Goal: Task Accomplishment & Management: Complete application form

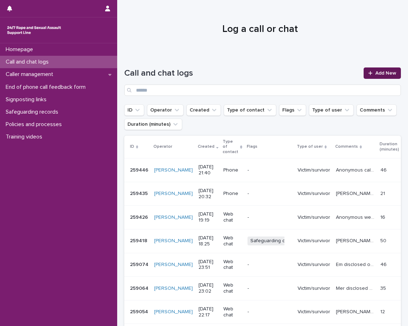
click at [369, 71] on link "Add New" at bounding box center [381, 72] width 37 height 11
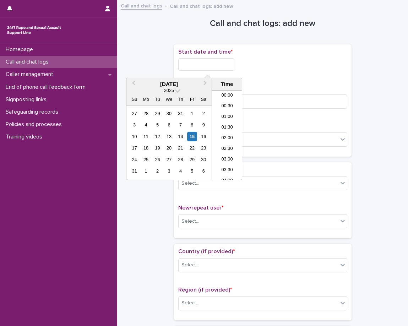
click at [234, 68] on input "text" at bounding box center [206, 64] width 56 height 12
click at [225, 143] on li "22:00" at bounding box center [227, 142] width 30 height 11
click at [227, 62] on input "**********" at bounding box center [206, 64] width 56 height 12
type input "**********"
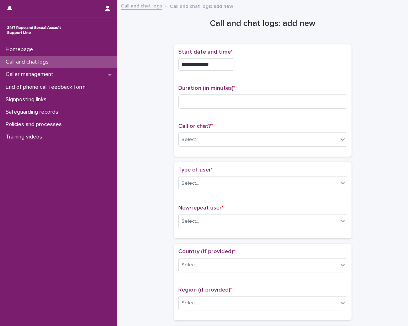
click at [270, 90] on p "Duration (in minutes) *" at bounding box center [262, 88] width 169 height 7
click at [273, 104] on input at bounding box center [262, 101] width 169 height 14
type input "**"
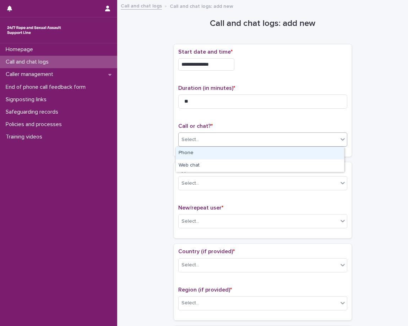
click at [267, 133] on div "Select..." at bounding box center [262, 139] width 169 height 14
click at [263, 156] on div "Phone" at bounding box center [260, 153] width 168 height 12
drag, startPoint x: 263, startPoint y: 156, endPoint x: 265, endPoint y: 165, distance: 9.7
click at [263, 156] on div "**********" at bounding box center [262, 100] width 177 height 112
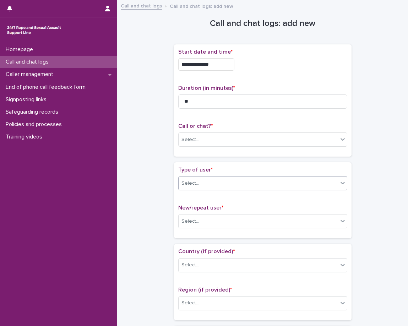
click at [265, 175] on div "Type of user * Select..." at bounding box center [262, 180] width 169 height 29
click at [264, 189] on div "Select..." at bounding box center [257, 183] width 159 height 12
click at [261, 182] on div "Select..." at bounding box center [257, 183] width 159 height 12
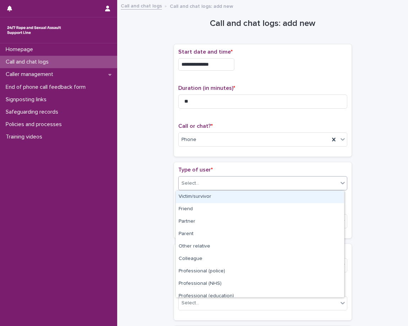
click at [262, 197] on div "Victim/survivor" at bounding box center [260, 197] width 168 height 12
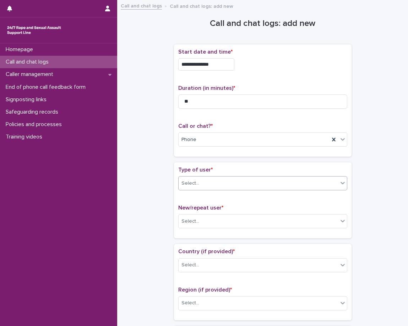
click at [258, 200] on div "Type of user * option Victim/survivor, selected. 0 results available. Select is…" at bounding box center [262, 199] width 169 height 67
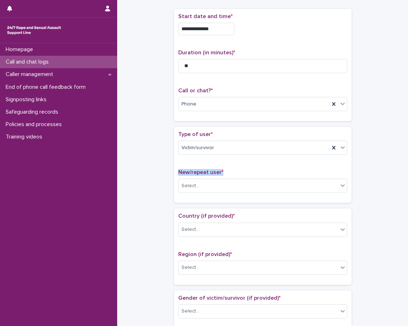
click at [266, 170] on p "New/repeat user *" at bounding box center [262, 172] width 169 height 7
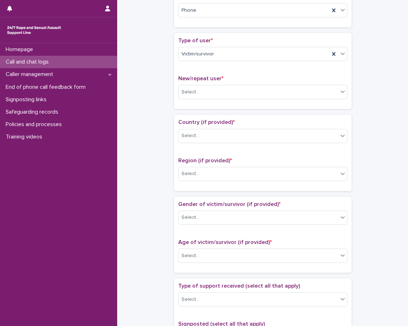
scroll to position [142, 0]
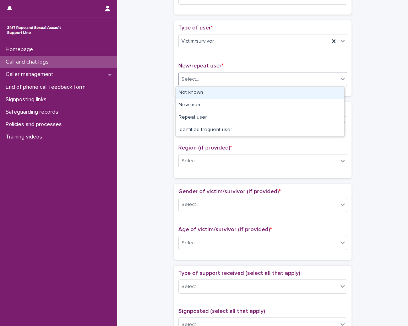
click at [227, 84] on div "Select..." at bounding box center [257, 79] width 159 height 12
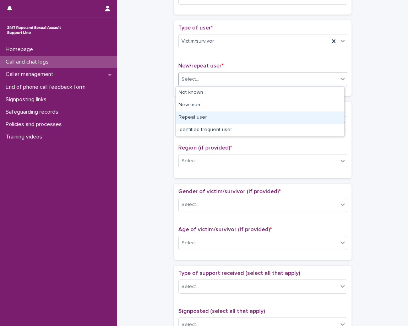
drag, startPoint x: 234, startPoint y: 110, endPoint x: 234, endPoint y: 115, distance: 5.0
click at [234, 115] on div "Repeat user" at bounding box center [260, 117] width 168 height 12
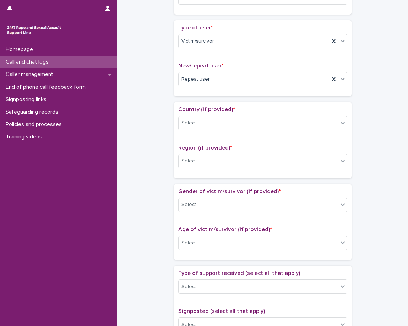
click at [233, 103] on div "Country (if provided) * Select... Region (if provided) * Select..." at bounding box center [262, 140] width 177 height 76
click at [234, 122] on div "Select..." at bounding box center [257, 123] width 159 height 12
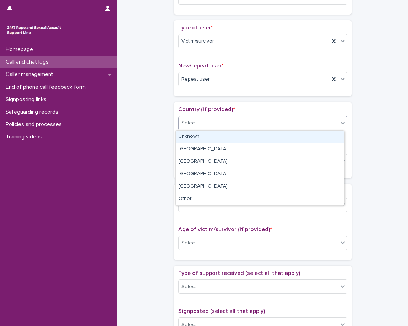
click at [232, 137] on div "Unknown" at bounding box center [260, 137] width 168 height 12
click at [227, 145] on p "Region (if provided) *" at bounding box center [262, 147] width 169 height 7
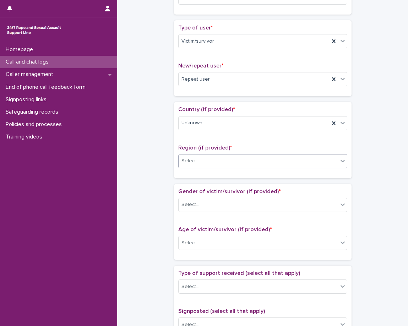
click at [225, 158] on div "Select..." at bounding box center [257, 161] width 159 height 12
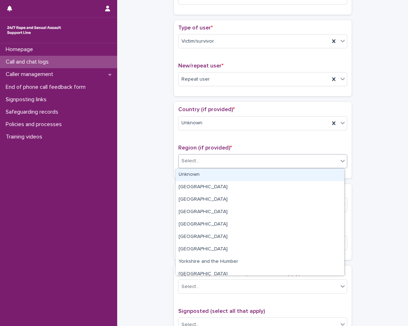
click at [222, 176] on div "Unknown" at bounding box center [260, 175] width 168 height 12
click at [222, 176] on div "Country (if provided) * Unknown Region (if provided) * option Unknown focused, …" at bounding box center [262, 140] width 177 height 76
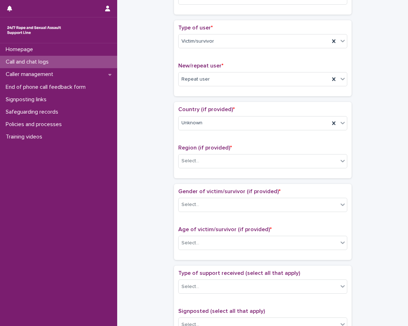
click at [220, 180] on div "Loading... Saving… Country (if provided) * Unknown Region (if provided) * Selec…" at bounding box center [262, 143] width 177 height 82
click at [211, 202] on div "Select..." at bounding box center [257, 205] width 159 height 12
click at [205, 213] on div "Gender of victim/survivor (if provided) * 0 results available. Select is focuse…" at bounding box center [262, 202] width 169 height 29
click at [206, 207] on div "Select..." at bounding box center [257, 205] width 159 height 12
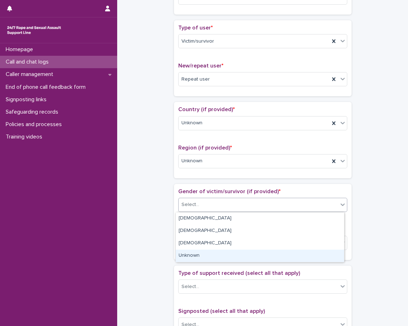
click at [198, 260] on div "Unknown" at bounding box center [260, 255] width 168 height 12
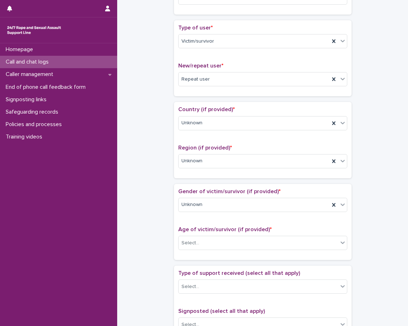
click at [200, 228] on span "Age of victim/survivor (if provided) *" at bounding box center [224, 229] width 93 height 6
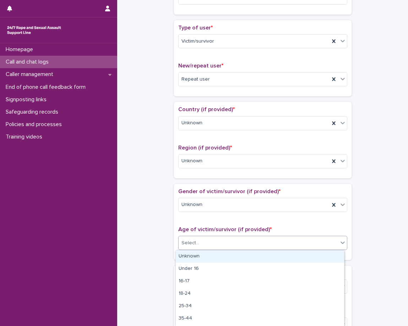
click at [200, 244] on div "Select..." at bounding box center [257, 243] width 159 height 12
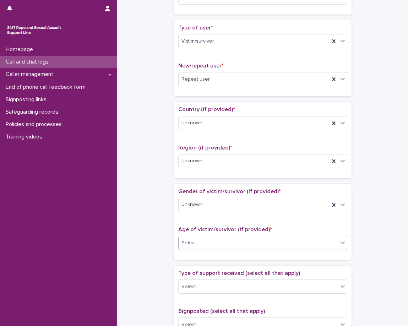
click at [200, 240] on div "Select..." at bounding box center [257, 243] width 159 height 12
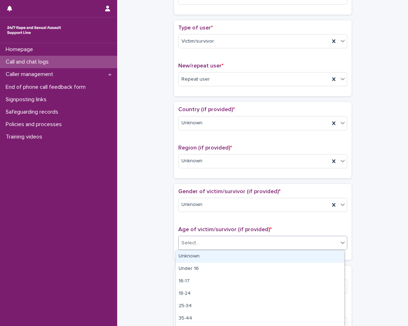
click at [198, 258] on div "Unknown" at bounding box center [260, 256] width 168 height 12
click at [198, 258] on div "Gender of victim/survivor (if provided) * Unknown Age of victim/survivor (if pr…" at bounding box center [262, 222] width 177 height 76
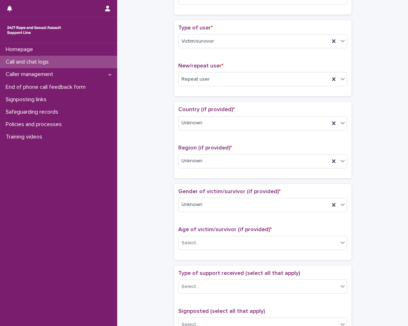
click at [189, 261] on div "Loading... Saving… Gender of victim/survivor (if provided) * Unknown Age of vic…" at bounding box center [262, 225] width 177 height 82
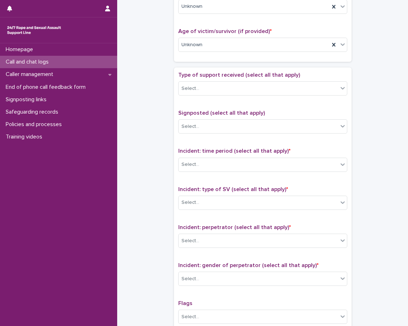
scroll to position [355, 0]
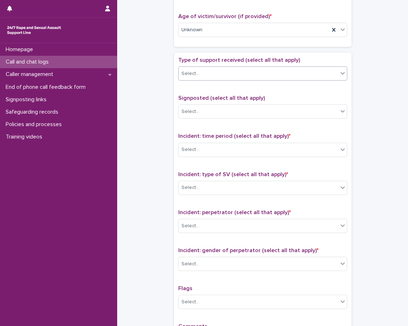
click at [221, 78] on div "Select..." at bounding box center [257, 74] width 159 height 12
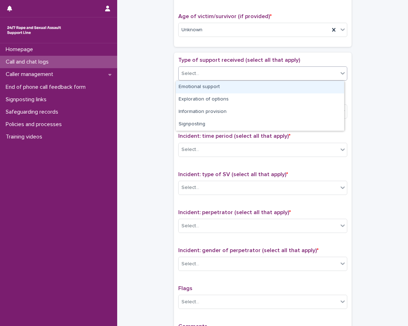
click at [224, 76] on div "Select..." at bounding box center [257, 74] width 159 height 12
click at [227, 85] on div "Emotional support" at bounding box center [260, 87] width 168 height 12
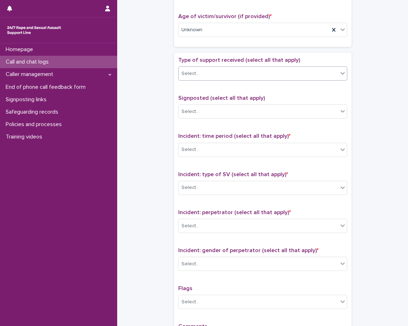
click at [227, 85] on div "Type of support received (select all that apply) option Emotional support, sele…" at bounding box center [262, 71] width 169 height 29
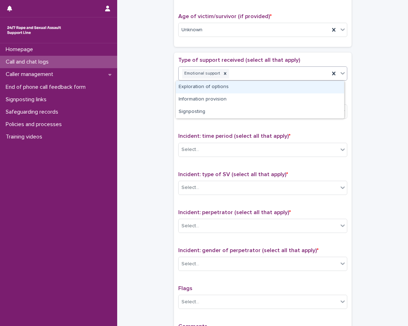
click at [282, 77] on div "Emotional support" at bounding box center [253, 73] width 151 height 12
drag, startPoint x: 282, startPoint y: 77, endPoint x: 275, endPoint y: 86, distance: 11.3
click at [282, 77] on div "Emotional support" at bounding box center [253, 73] width 151 height 12
click at [269, 76] on div "Emotional support" at bounding box center [253, 73] width 151 height 12
click at [260, 89] on div "Exploration of options" at bounding box center [260, 87] width 168 height 12
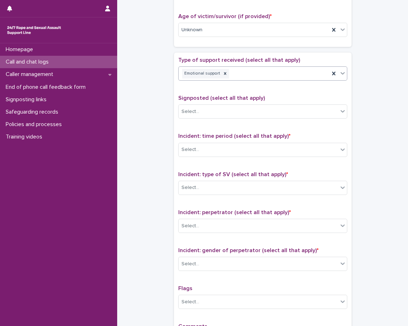
click at [256, 94] on div "Type of support received (select all that apply) option Exploration of options,…" at bounding box center [262, 205] width 169 height 297
click at [279, 73] on icon at bounding box center [281, 73] width 5 height 5
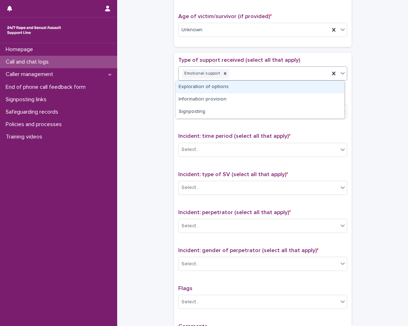
click at [282, 76] on div "Emotional support" at bounding box center [253, 73] width 151 height 12
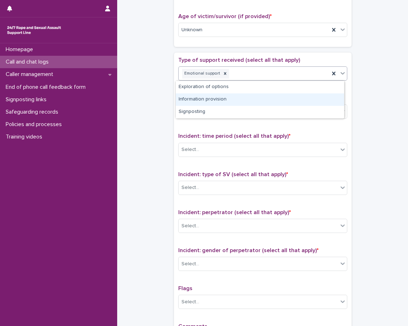
click at [273, 98] on div "Information provision" at bounding box center [260, 99] width 168 height 12
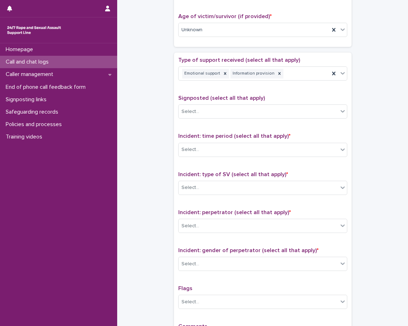
click at [271, 92] on div "Type of support received (select all that apply) Emotional support Information …" at bounding box center [262, 205] width 169 height 297
click at [307, 72] on div "Emotional support Information provision" at bounding box center [253, 73] width 151 height 12
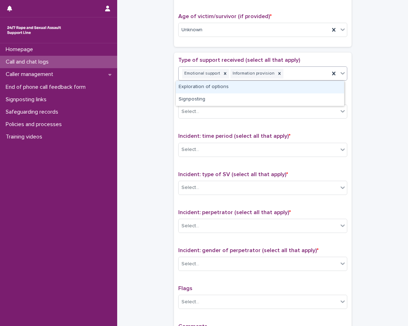
click at [360, 90] on div "**********" at bounding box center [262, 12] width 276 height 726
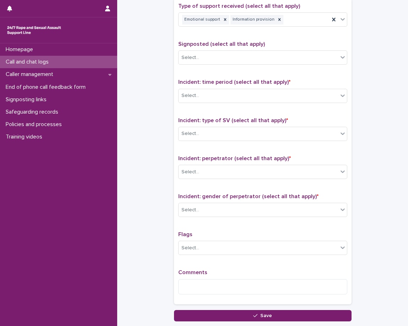
scroll to position [426, 0]
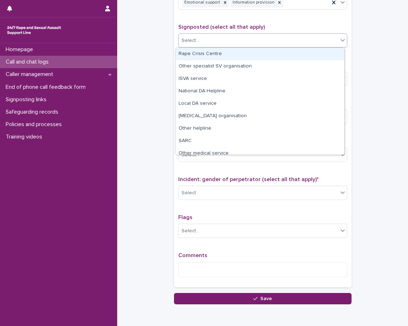
click at [260, 45] on div "Select..." at bounding box center [257, 41] width 159 height 12
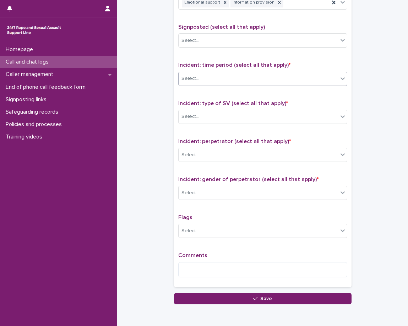
click at [199, 76] on div "Select..." at bounding box center [257, 79] width 159 height 12
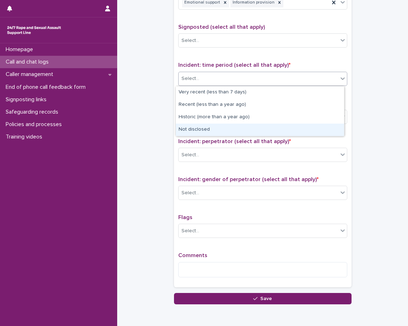
click at [210, 130] on div "Not disclosed" at bounding box center [260, 129] width 168 height 12
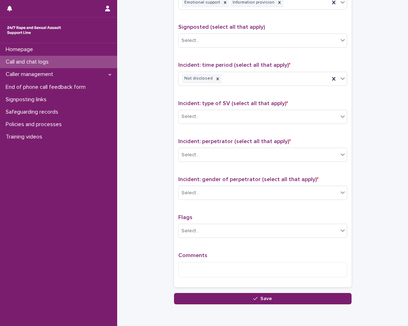
click at [221, 102] on span "Incident: type of SV (select all that apply) *" at bounding box center [233, 103] width 110 height 6
drag, startPoint x: 221, startPoint y: 102, endPoint x: 218, endPoint y: 118, distance: 16.2
click at [221, 102] on span "Incident: type of SV (select all that apply) *" at bounding box center [233, 103] width 110 height 6
click at [218, 118] on div "Select..." at bounding box center [257, 117] width 159 height 12
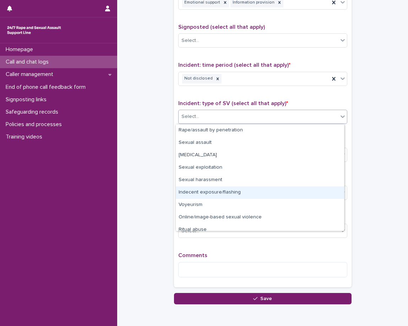
scroll to position [18, 0]
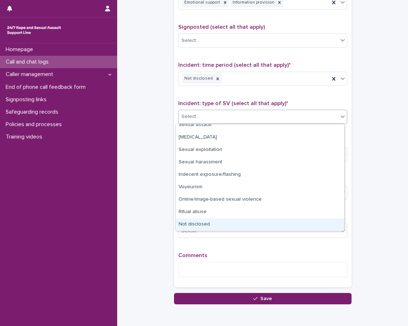
click at [201, 227] on div "Not disclosed" at bounding box center [260, 224] width 168 height 12
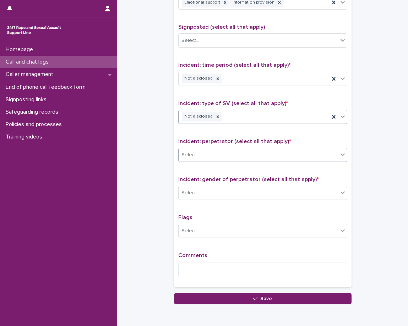
click at [211, 159] on div "Select..." at bounding box center [257, 155] width 159 height 12
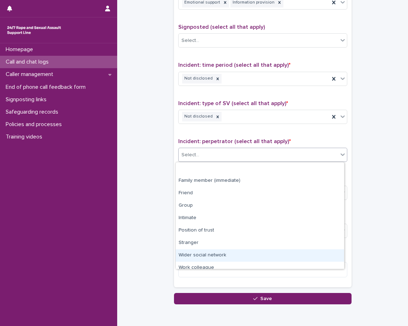
scroll to position [30, 0]
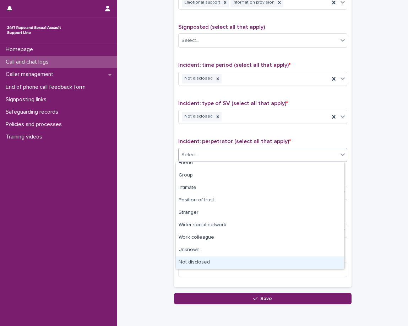
click at [199, 263] on div "Not disclosed" at bounding box center [260, 262] width 168 height 12
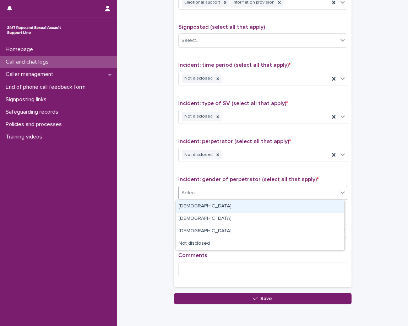
click at [189, 198] on div "Select..." at bounding box center [257, 193] width 159 height 12
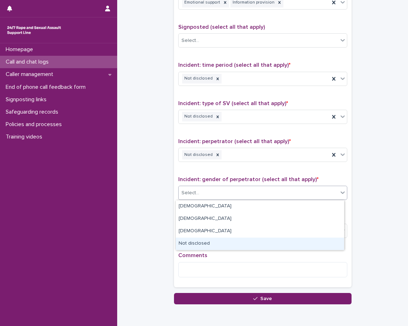
click at [194, 245] on div "Not disclosed" at bounding box center [260, 243] width 168 height 12
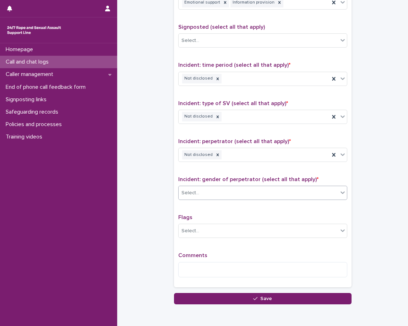
click at [202, 221] on div "Flags Select..." at bounding box center [262, 228] width 169 height 29
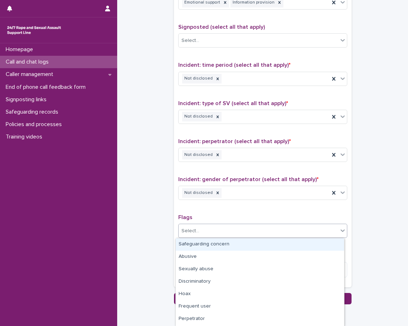
click at [200, 235] on div "Select..." at bounding box center [257, 231] width 159 height 12
drag, startPoint x: 200, startPoint y: 235, endPoint x: 201, endPoint y: 241, distance: 6.8
click at [200, 235] on div "Select..." at bounding box center [257, 231] width 159 height 12
click at [232, 230] on div "Select..." at bounding box center [257, 231] width 159 height 12
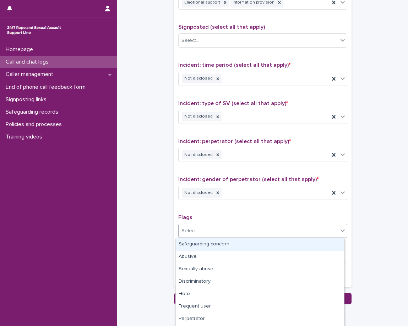
click at [226, 233] on div "Select..." at bounding box center [257, 231] width 159 height 12
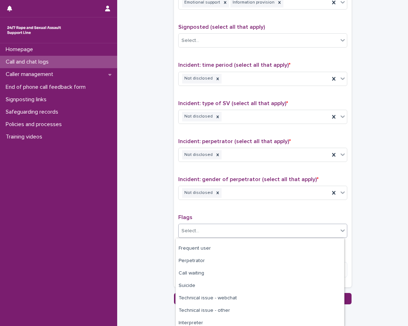
scroll to position [61, 0]
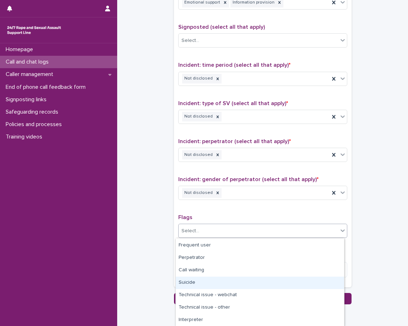
click at [203, 280] on div "Suicide" at bounding box center [260, 282] width 168 height 12
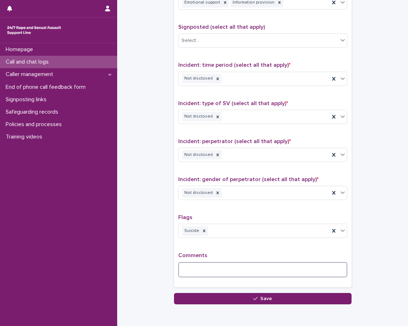
click at [210, 266] on textarea at bounding box center [262, 269] width 169 height 15
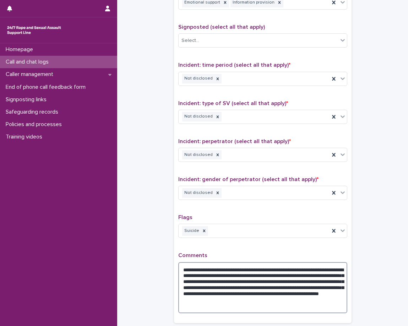
type textarea "**********"
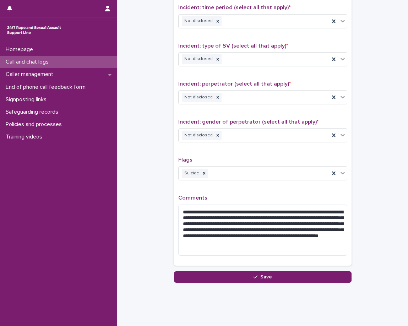
scroll to position [495, 0]
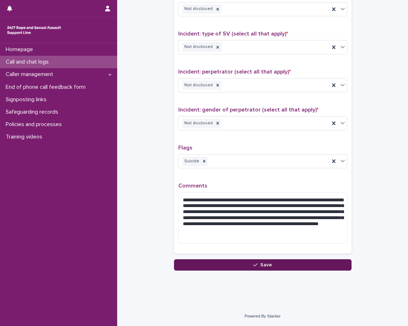
click at [320, 264] on button "Save" at bounding box center [262, 264] width 177 height 11
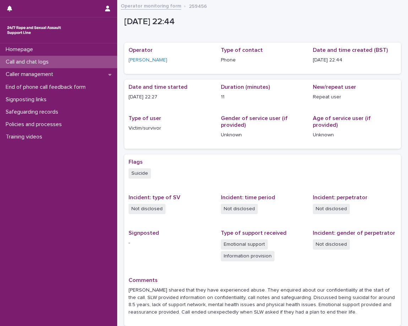
click at [90, 60] on div "Call and chat logs" at bounding box center [58, 62] width 117 height 12
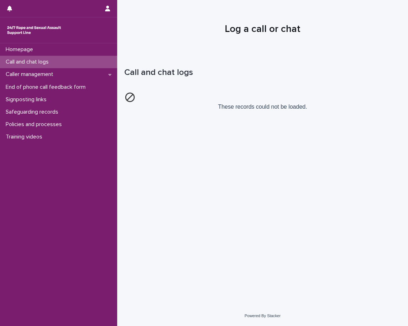
click at [92, 62] on div "Call and chat logs" at bounding box center [58, 62] width 117 height 12
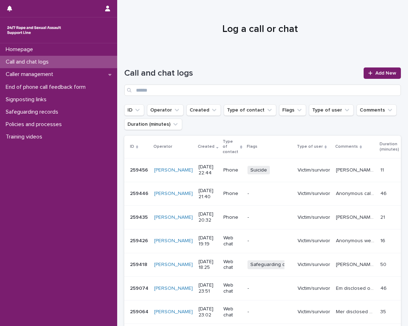
click at [300, 167] on p "Victim/survivor" at bounding box center [313, 170] width 33 height 6
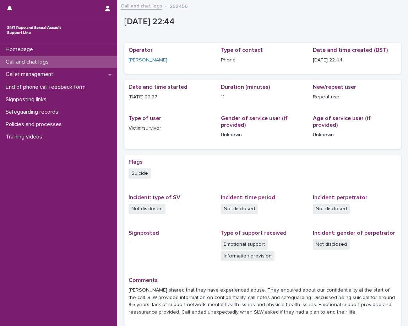
click at [50, 65] on p "Call and chat logs" at bounding box center [28, 62] width 51 height 7
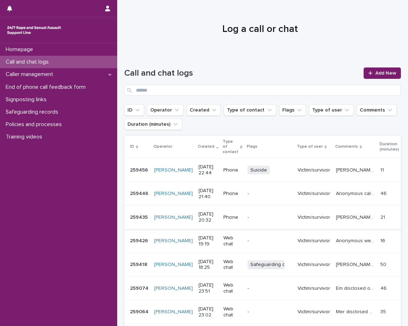
scroll to position [35, 0]
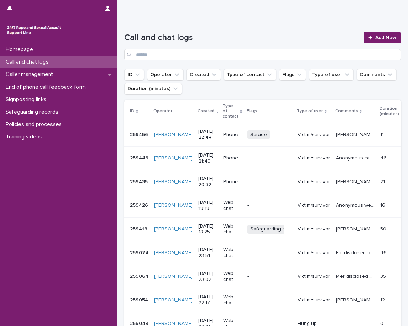
click at [338, 155] on p "Anonymous caller disclosed historic repeated sexual violence perpetrated by ex-…" at bounding box center [356, 157] width 40 height 7
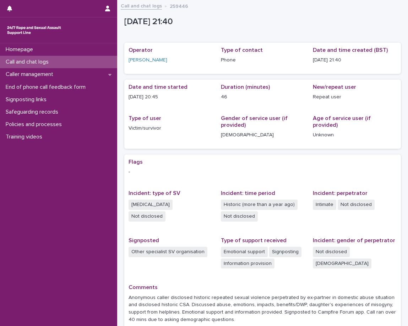
scroll to position [69, 0]
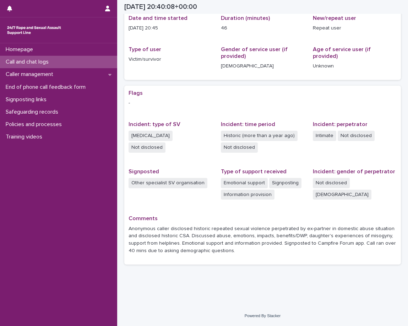
click at [54, 63] on p "Call and chat logs" at bounding box center [28, 62] width 51 height 7
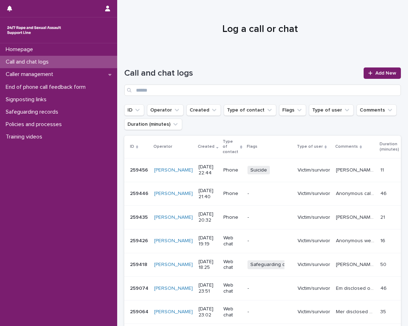
click at [360, 67] on div "Call and chat logs Add New" at bounding box center [262, 78] width 276 height 51
click at [363, 69] on link "Add New" at bounding box center [381, 72] width 37 height 11
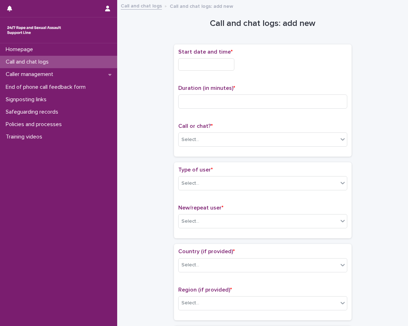
click at [205, 73] on div "Start date and time *" at bounding box center [262, 63] width 169 height 28
click at [208, 66] on input "text" at bounding box center [206, 64] width 56 height 12
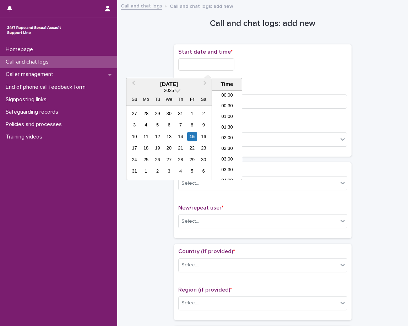
scroll to position [422, 0]
click at [226, 159] on li "23:00" at bounding box center [227, 163] width 30 height 11
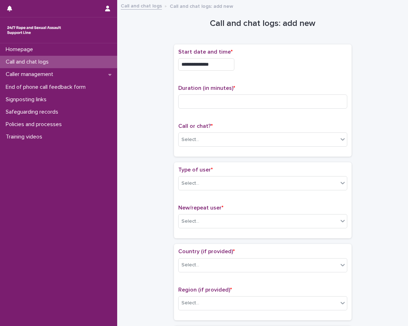
click at [231, 56] on div "**********" at bounding box center [262, 63] width 169 height 28
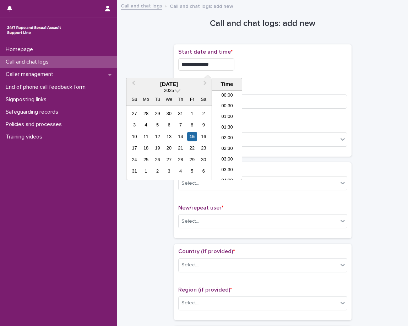
click at [231, 64] on input "**********" at bounding box center [206, 64] width 56 height 12
type input "**********"
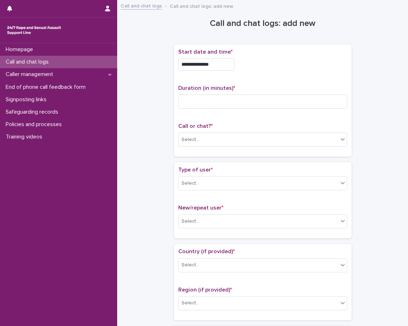
click at [258, 89] on p "Duration (in minutes) *" at bounding box center [262, 88] width 169 height 7
click at [252, 95] on input at bounding box center [262, 101] width 169 height 14
type input "**"
click at [220, 130] on div "Call or chat? * Select..." at bounding box center [262, 137] width 169 height 29
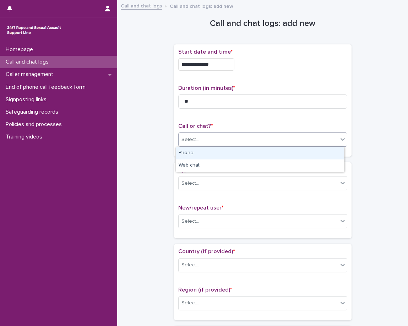
click at [217, 141] on div "Select..." at bounding box center [257, 140] width 159 height 12
click at [207, 159] on div "Phone" at bounding box center [260, 153] width 168 height 12
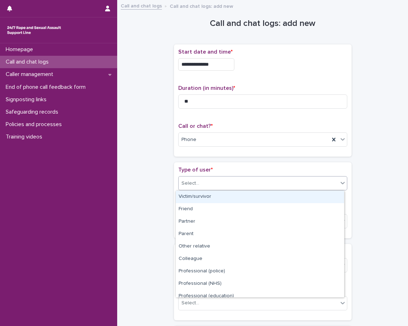
click at [208, 178] on div "Select..." at bounding box center [262, 183] width 169 height 14
click at [213, 197] on div "Victim/survivor" at bounding box center [260, 197] width 168 height 12
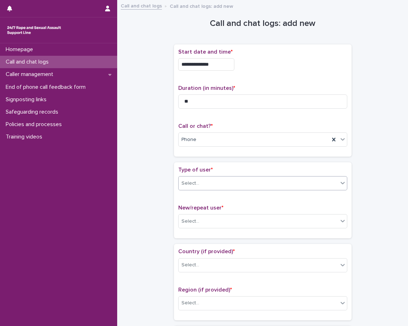
click at [210, 201] on div "Type of user * option Victim/survivor, selected. 0 results available. Select is…" at bounding box center [262, 199] width 169 height 67
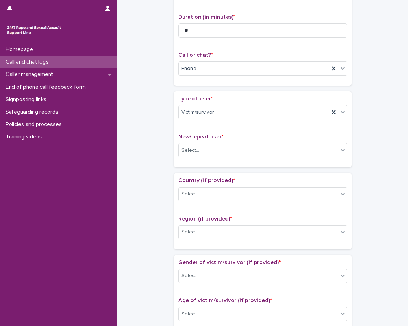
scroll to position [106, 0]
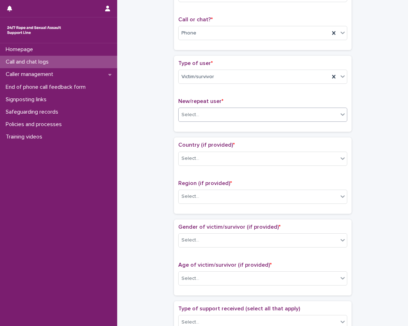
click at [221, 116] on div "Select..." at bounding box center [257, 115] width 159 height 12
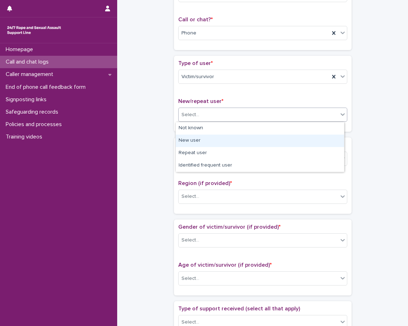
click at [216, 141] on div "New user" at bounding box center [260, 140] width 168 height 12
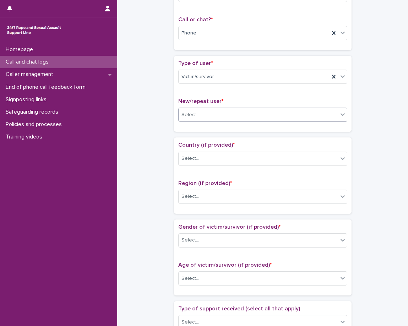
click at [208, 148] on p "Country (if provided) *" at bounding box center [262, 145] width 169 height 7
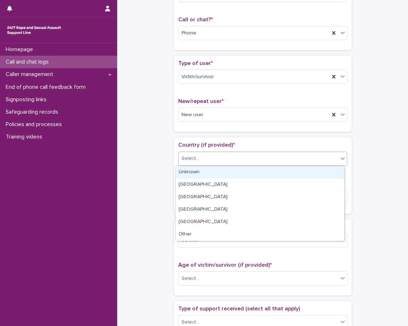
click at [207, 155] on div "Select..." at bounding box center [257, 159] width 159 height 12
click at [201, 176] on div "Unknown" at bounding box center [260, 172] width 168 height 12
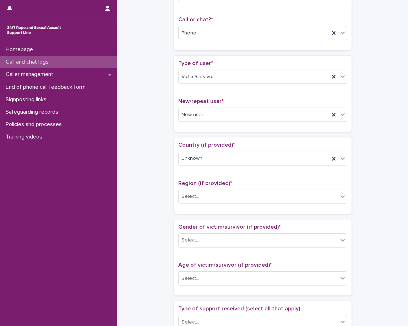
drag, startPoint x: 200, startPoint y: 180, endPoint x: 200, endPoint y: 185, distance: 5.0
click at [200, 181] on span "Region (if provided) *" at bounding box center [205, 183] width 54 height 6
click at [199, 194] on div "Select..." at bounding box center [257, 197] width 159 height 12
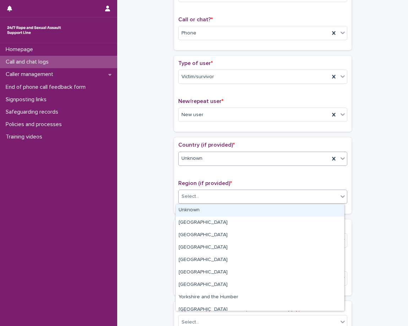
click at [213, 165] on div "Unknown" at bounding box center [262, 159] width 169 height 14
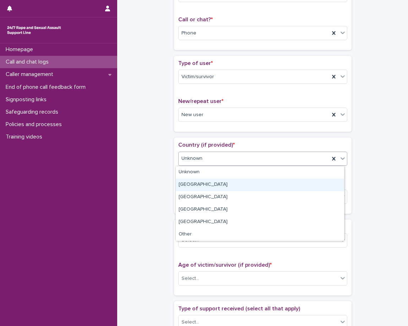
click at [208, 182] on div "[GEOGRAPHIC_DATA]" at bounding box center [260, 184] width 168 height 12
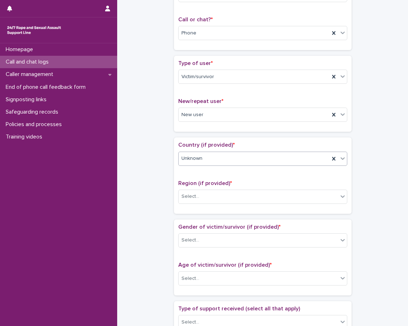
click at [200, 185] on span "Region (if provided) *" at bounding box center [205, 183] width 54 height 6
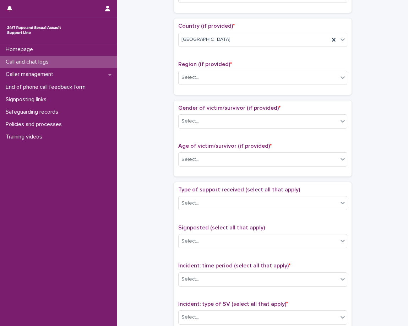
scroll to position [248, 0]
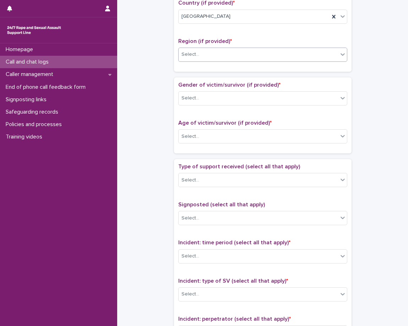
click at [226, 60] on div "Select..." at bounding box center [257, 55] width 159 height 12
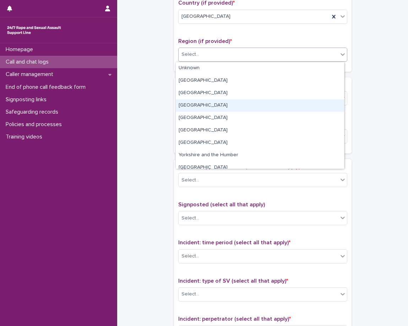
click at [224, 105] on div "[GEOGRAPHIC_DATA]" at bounding box center [260, 105] width 168 height 12
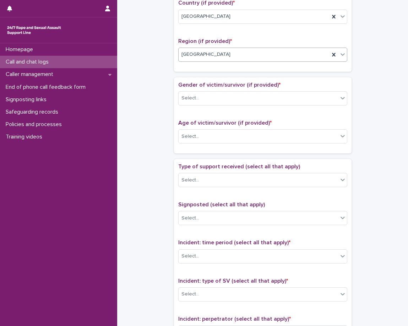
click at [231, 71] on div "Country (if provided) * [GEOGRAPHIC_DATA] Region (if provided) * option [GEOGRA…" at bounding box center [262, 33] width 177 height 76
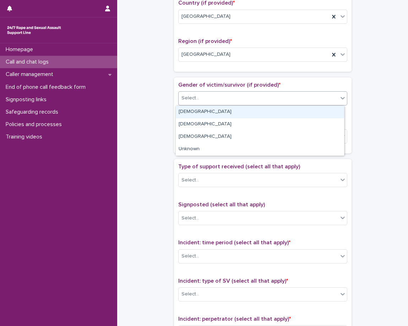
click at [220, 98] on div "Select..." at bounding box center [257, 98] width 159 height 12
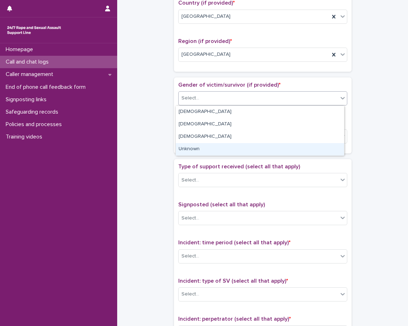
click at [202, 148] on div "Unknown" at bounding box center [260, 149] width 168 height 12
click at [202, 148] on div "Age of victim/survivor (if provided) * Select..." at bounding box center [262, 134] width 169 height 29
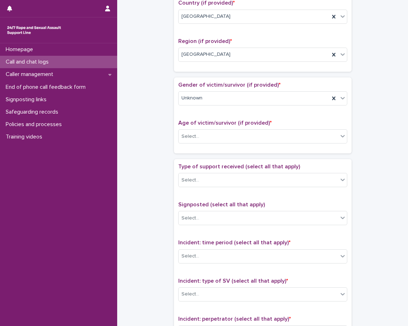
click at [203, 120] on span "Age of victim/survivor (if provided) *" at bounding box center [224, 123] width 93 height 6
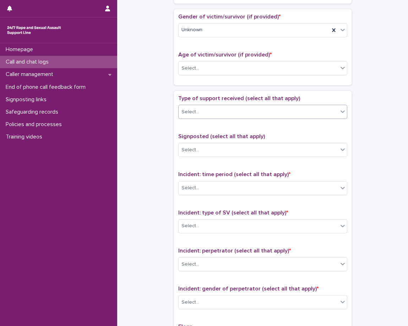
scroll to position [319, 0]
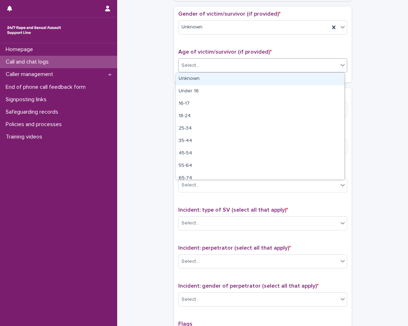
click at [223, 64] on div "Select..." at bounding box center [257, 66] width 159 height 12
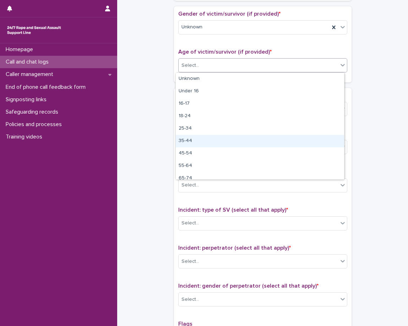
scroll to position [18, 0]
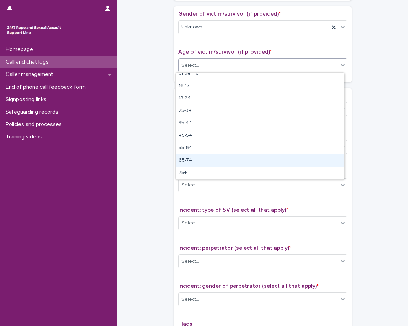
click at [199, 159] on div "65-74" at bounding box center [260, 160] width 168 height 12
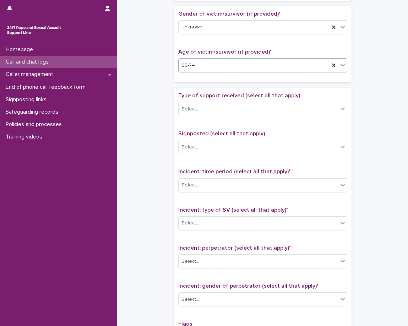
click at [221, 92] on div "Type of support received (select all that apply) Select... Signposted (select a…" at bounding box center [262, 241] width 177 height 306
click at [218, 103] on div "Select..." at bounding box center [257, 109] width 159 height 12
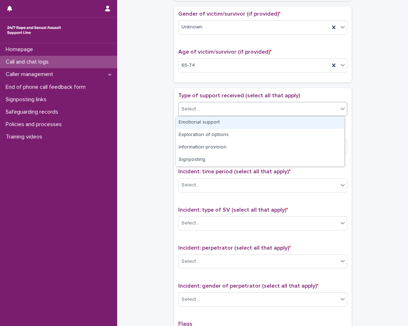
click at [213, 124] on div "Emotional support" at bounding box center [260, 122] width 168 height 12
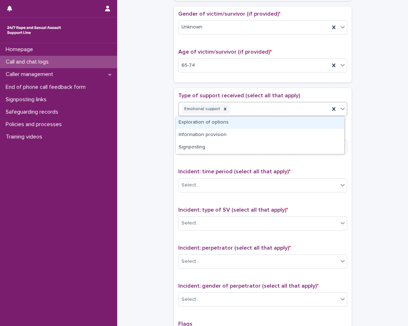
click at [251, 107] on div "Emotional support" at bounding box center [253, 109] width 151 height 12
click at [242, 124] on div "Exploration of options" at bounding box center [260, 122] width 168 height 12
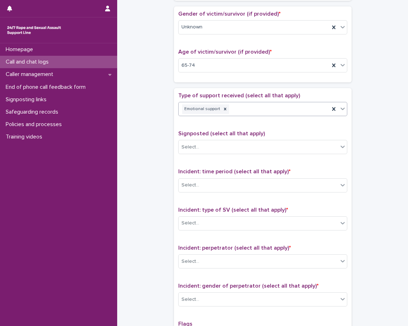
click at [240, 127] on div "Type of support received (select all that apply) option Exploration of options,…" at bounding box center [262, 240] width 169 height 297
click at [286, 111] on div "Emotional support Exploration of options" at bounding box center [253, 109] width 151 height 12
click at [270, 132] on div "Type of support received (select all that apply) option Information provision, …" at bounding box center [262, 240] width 169 height 297
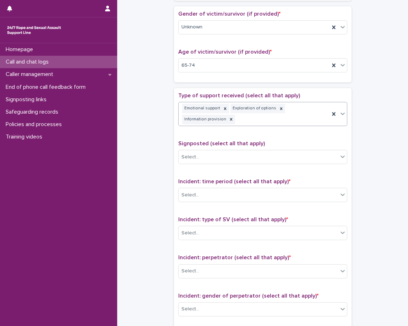
scroll to position [324, 0]
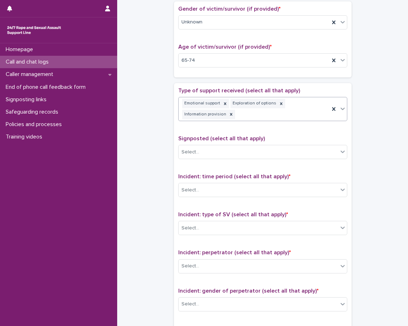
click at [302, 114] on div "Emotional support Exploration of options Information provision" at bounding box center [253, 108] width 151 height 23
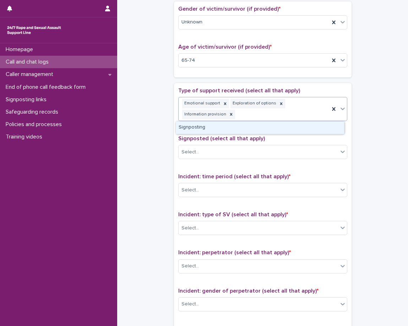
click at [293, 131] on div "Signposting" at bounding box center [260, 127] width 168 height 12
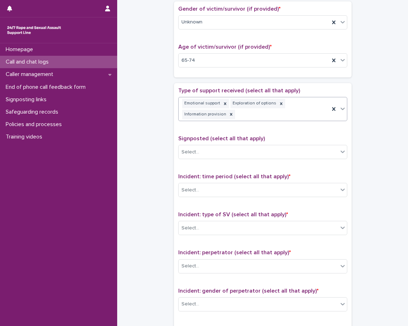
click at [282, 134] on div "Type of support received (select all that apply) option Signposting, selected. …" at bounding box center [262, 240] width 169 height 307
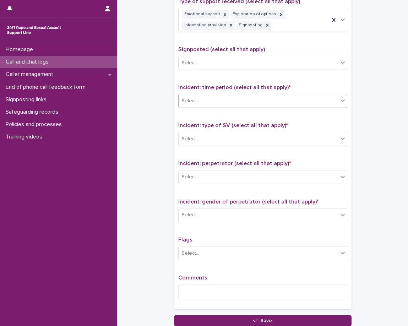
scroll to position [431, 0]
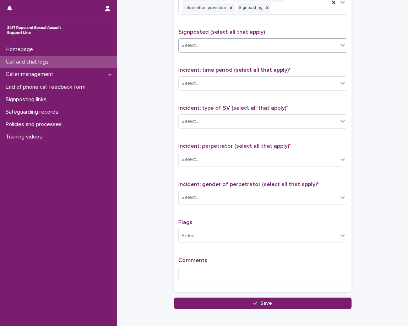
click at [263, 46] on div "Select..." at bounding box center [257, 46] width 159 height 12
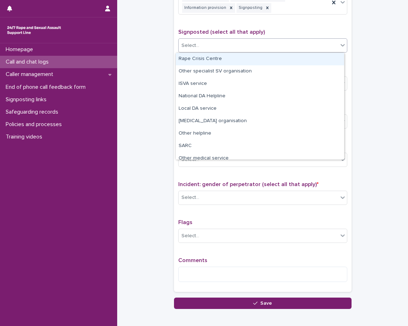
click at [251, 65] on div "Rape Crisis Centre" at bounding box center [260, 59] width 168 height 12
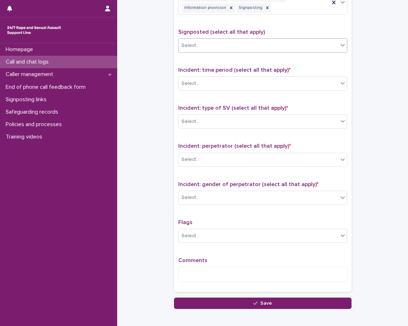
click at [241, 68] on span "Incident: time period (select all that apply) *" at bounding box center [234, 70] width 112 height 6
click at [237, 83] on div "Select..." at bounding box center [257, 84] width 159 height 12
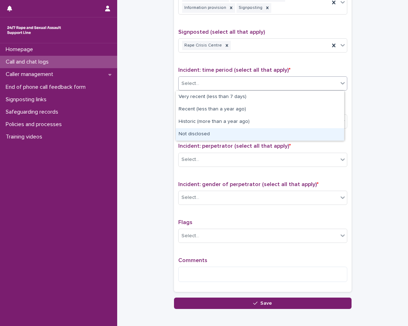
click at [224, 134] on div "Not disclosed" at bounding box center [260, 134] width 168 height 12
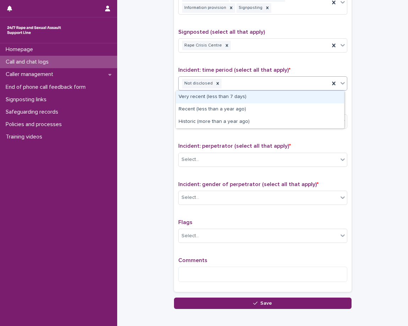
click at [272, 83] on div "Not disclosed" at bounding box center [253, 83] width 151 height 12
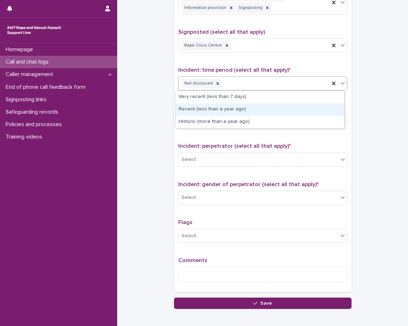
click at [256, 111] on div "Recent (less than a year ago)" at bounding box center [260, 109] width 168 height 12
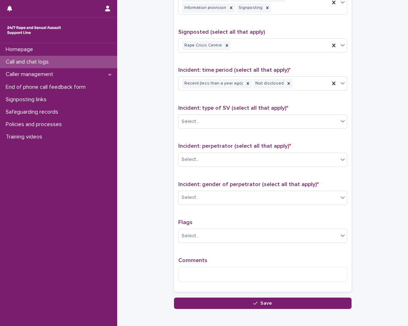
click at [251, 102] on div "Type of support received (select all that apply) Emotional support Exploration …" at bounding box center [262, 134] width 169 height 307
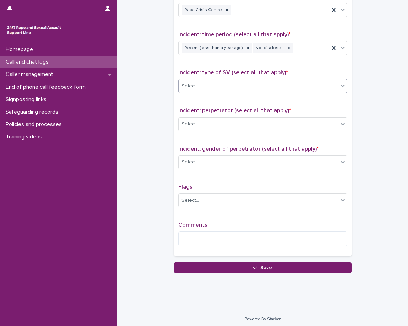
click at [258, 89] on div "Select..." at bounding box center [257, 86] width 159 height 12
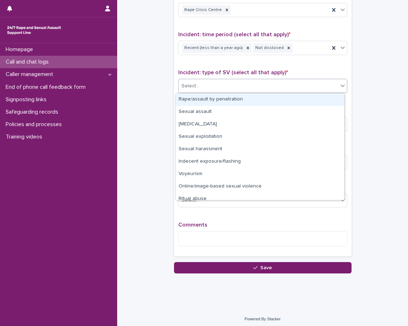
click at [251, 101] on div "Rape/assault by penetration" at bounding box center [260, 99] width 168 height 12
click at [250, 103] on div "Type of support received (select all that apply) Emotional support Exploration …" at bounding box center [262, 98] width 169 height 307
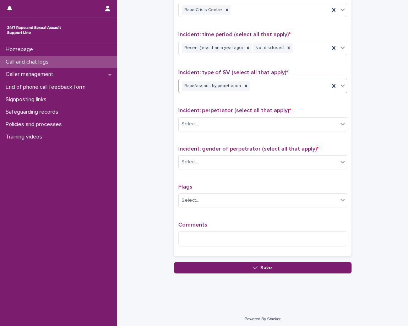
click at [269, 90] on div "Rape/assault by penetration" at bounding box center [253, 86] width 151 height 12
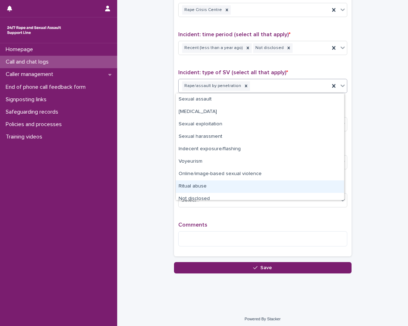
scroll to position [5, 0]
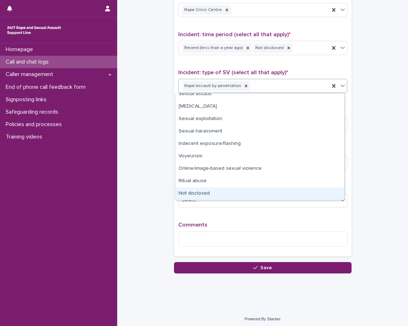
click at [190, 191] on div "Not disclosed" at bounding box center [260, 193] width 168 height 12
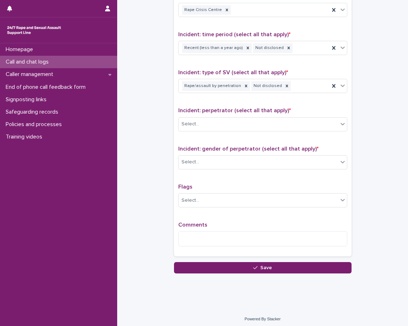
click at [175, 128] on div "Type of support received (select all that apply) Emotional support Exploration …" at bounding box center [262, 98] width 177 height 315
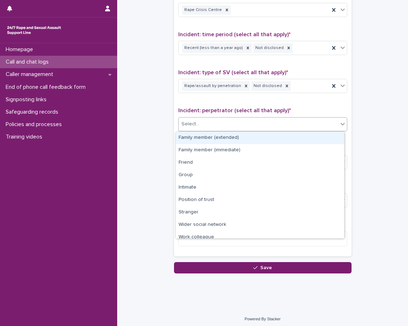
click at [199, 131] on div "Select..." at bounding box center [262, 124] width 169 height 14
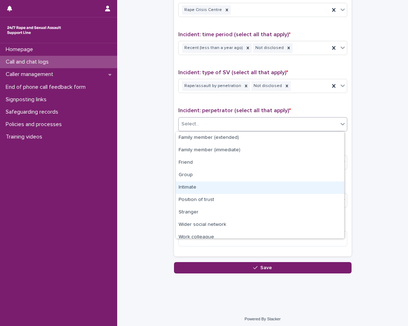
scroll to position [30, 0]
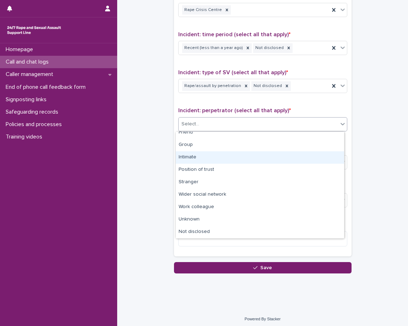
click at [210, 158] on div "Intimate" at bounding box center [260, 157] width 168 height 12
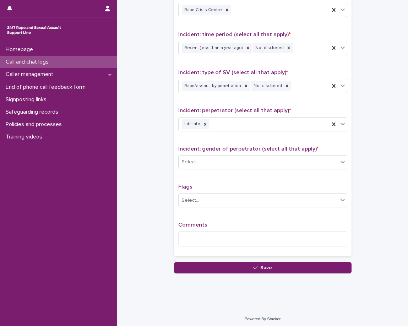
click at [198, 151] on span "Incident: gender of perpetrator (select all that apply) *" at bounding box center [248, 149] width 140 height 6
click at [200, 162] on div "Select..." at bounding box center [257, 162] width 159 height 12
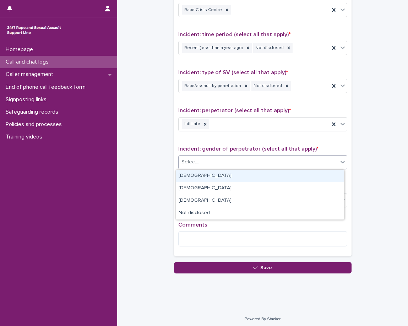
click at [207, 176] on div "[DEMOGRAPHIC_DATA]" at bounding box center [260, 176] width 168 height 12
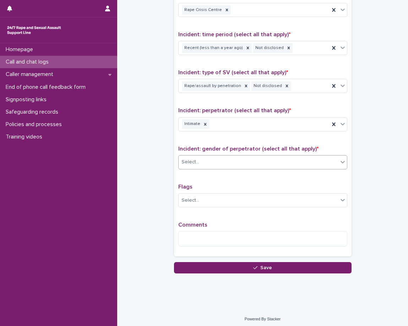
click at [203, 182] on div "Type of support received (select all that apply) Emotional support Exploration …" at bounding box center [262, 98] width 169 height 307
click at [201, 196] on div "Select..." at bounding box center [257, 200] width 159 height 12
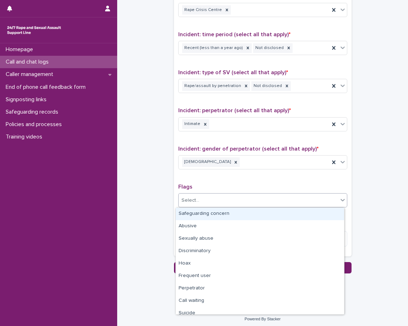
click at [201, 189] on p "Flags" at bounding box center [262, 186] width 169 height 7
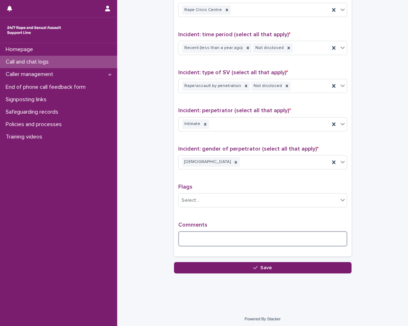
click at [194, 235] on textarea at bounding box center [262, 238] width 169 height 15
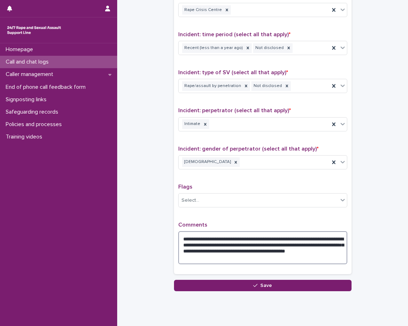
click at [251, 240] on textarea "**********" at bounding box center [262, 247] width 169 height 33
type textarea "**********"
click at [303, 218] on div "**********" at bounding box center [262, 107] width 169 height 324
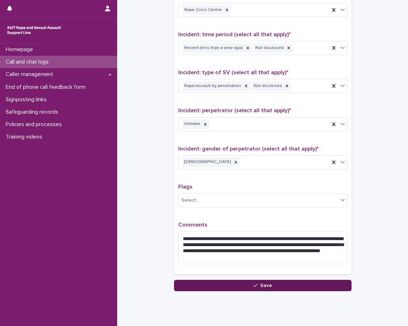
click at [228, 284] on button "Save" at bounding box center [262, 285] width 177 height 11
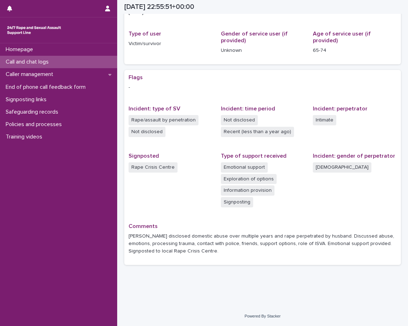
scroll to position [84, 0]
click at [66, 66] on div "Call and chat logs" at bounding box center [58, 62] width 117 height 12
